Goal: Submit feedback/report problem

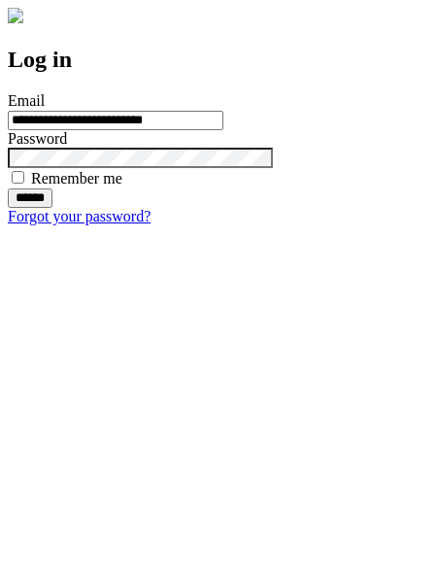
type input "**********"
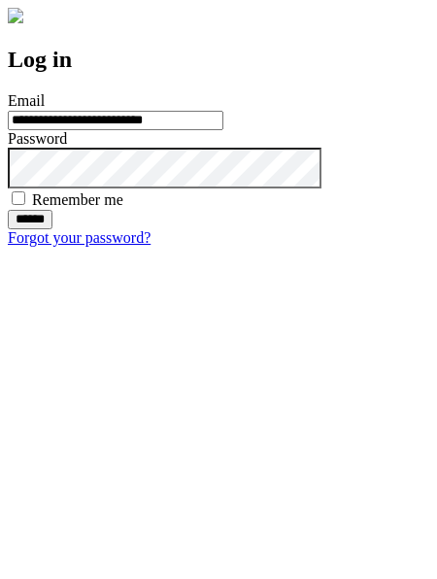
click at [52, 229] on input "******" at bounding box center [30, 219] width 45 height 19
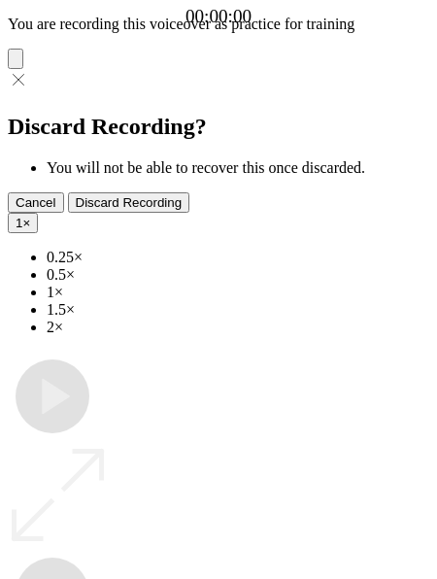
type input "**********"
